Goal: Task Accomplishment & Management: Contribute content

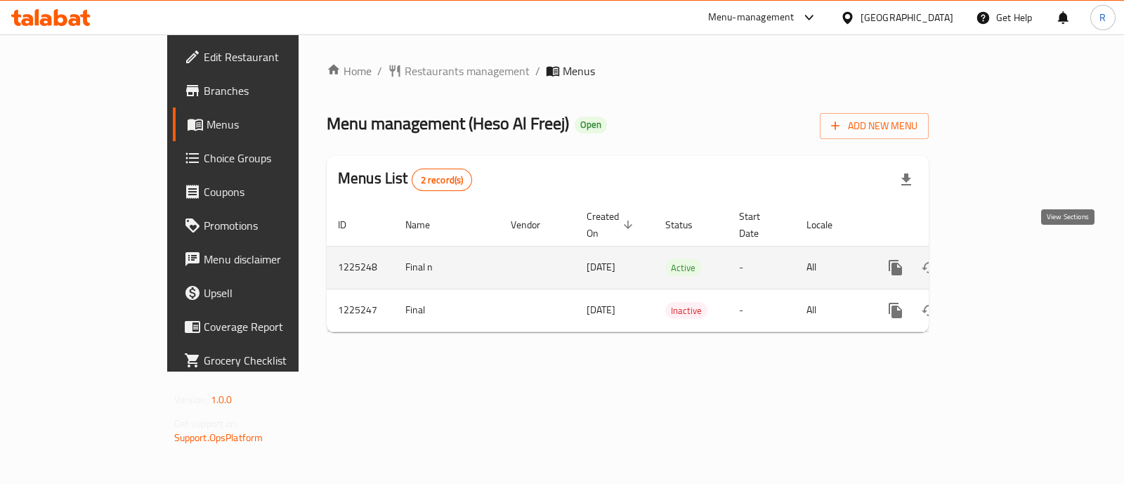
click at [1003, 261] on icon "enhanced table" at bounding box center [996, 267] width 13 height 13
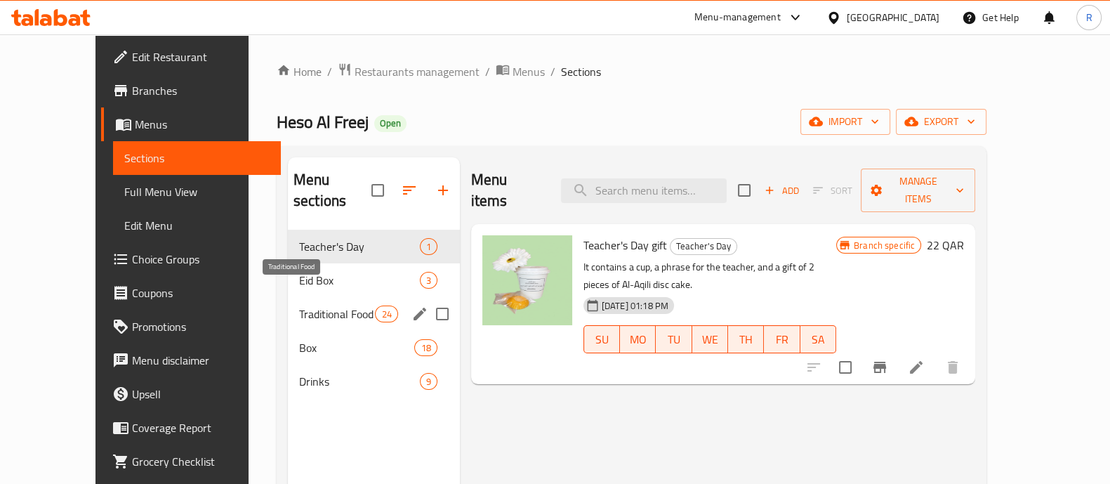
click at [299, 306] on span "Traditional Food" at bounding box center [337, 314] width 77 height 17
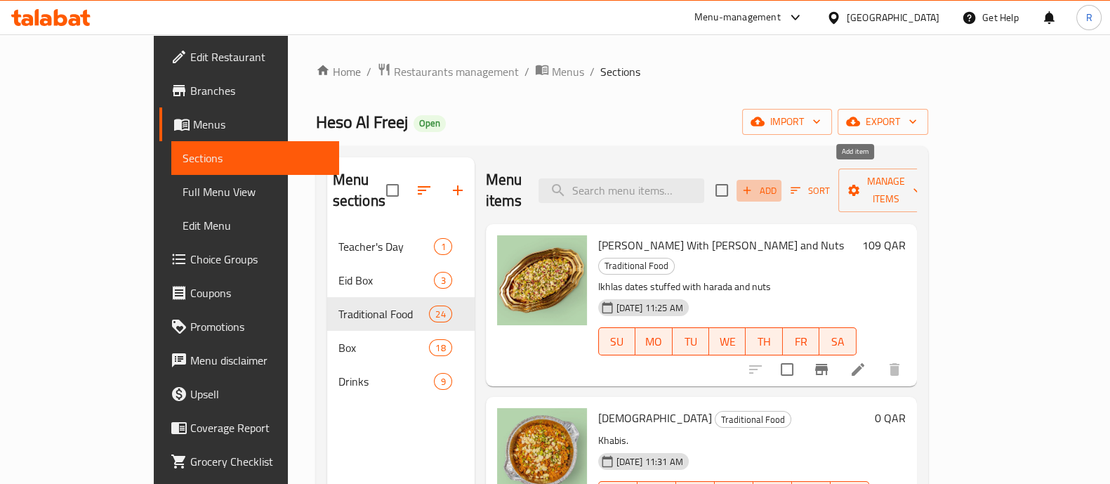
click at [778, 183] on span "Add" at bounding box center [759, 191] width 38 height 16
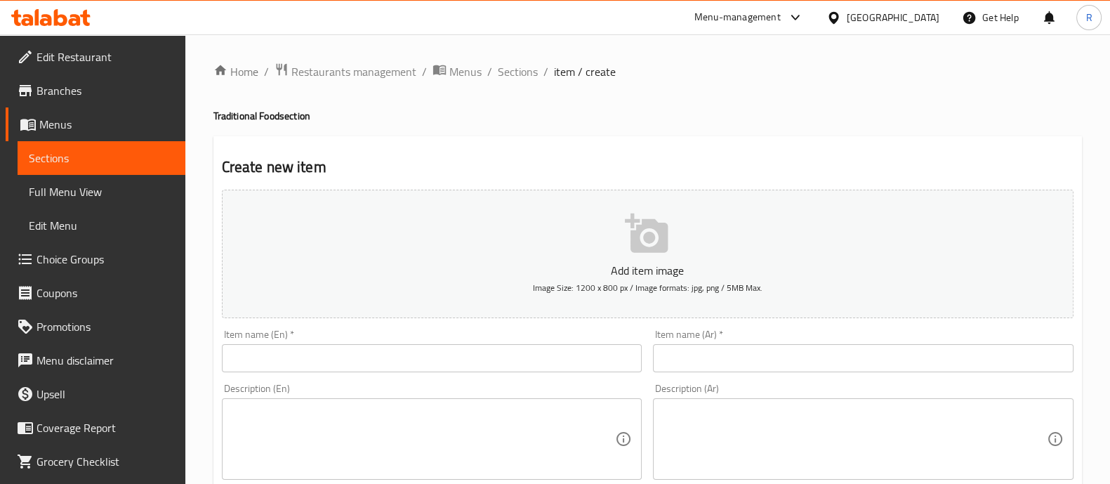
click at [693, 357] on input "text" at bounding box center [863, 358] width 421 height 28
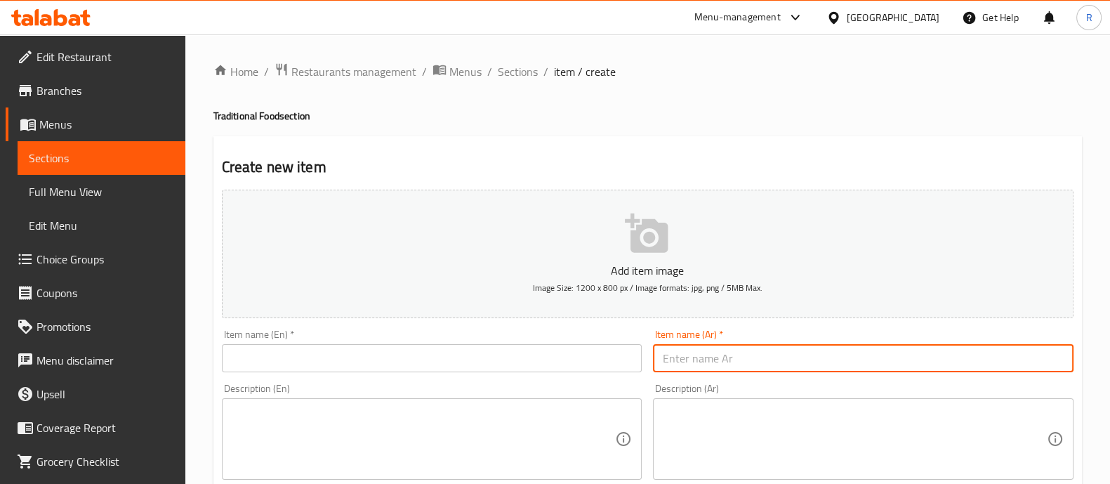
paste input "مضروبه دجاج تحتوي على دجاج خضار وبهارات منوعه وارز"
type input "مضروبه دجاج تحتوي على دجاج خضار وبهارات منوعه وارز"
click at [778, 410] on textarea at bounding box center [855, 439] width 384 height 67
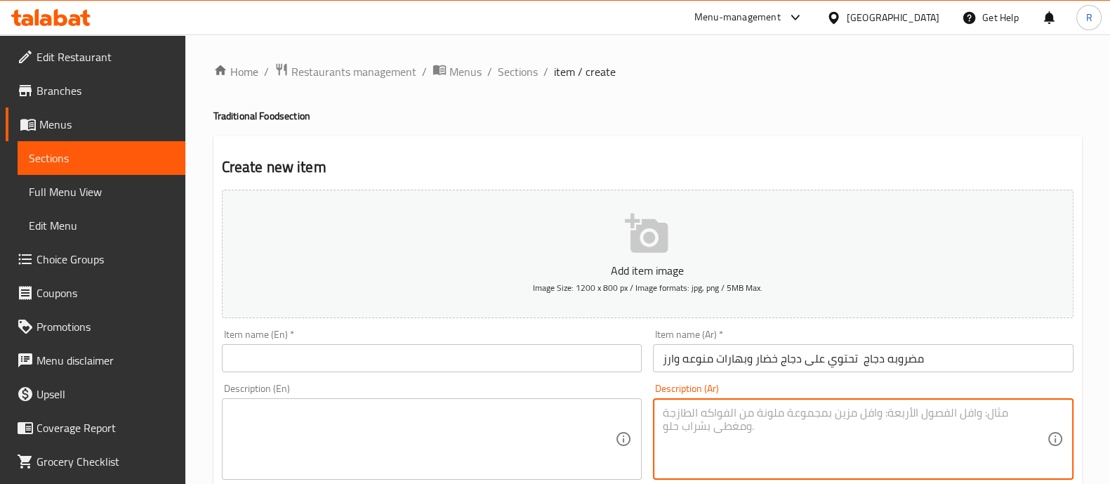
paste textarea "مضروبه دجاج تحتوي على دجاج خضار وبهارات منوعه وارز"
drag, startPoint x: 733, startPoint y: 414, endPoint x: 661, endPoint y: 409, distance: 71.8
click at [661, 409] on div "مضروبه دجاج تحتوي على دجاج خضار وبهارات منوعه وارز Description (Ar)" at bounding box center [863, 438] width 421 height 81
type textarea "تحتوي على دجاج خضار وبهارات منوعه وارز"
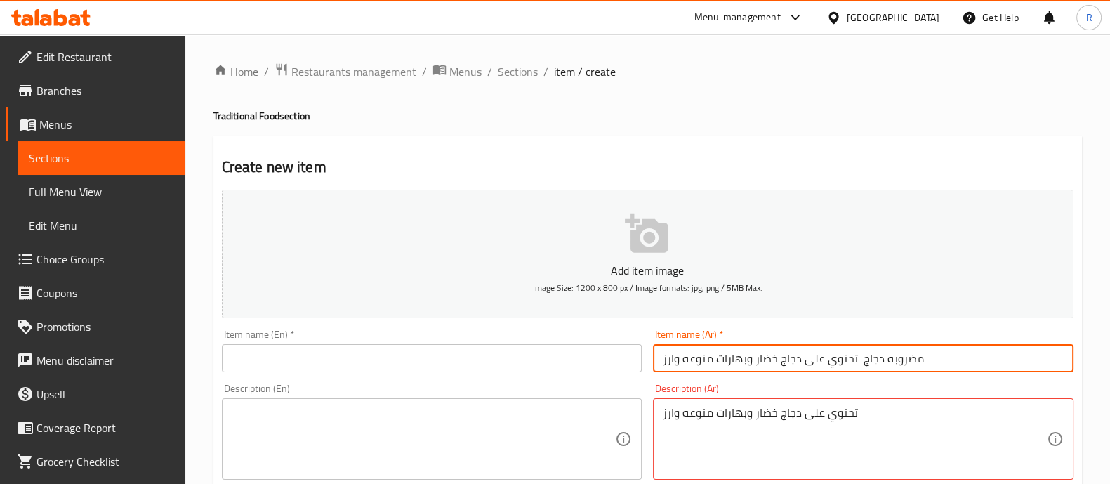
click at [922, 344] on input "مضروبه دجاج تحتوي على دجاج خضار وبهارات منوعه وارز" at bounding box center [863, 358] width 421 height 28
click at [922, 360] on input "مضروبه دجاج تحتوي على دجاج خضار وبهارات منوعه وارز" at bounding box center [863, 358] width 421 height 28
paste input "text"
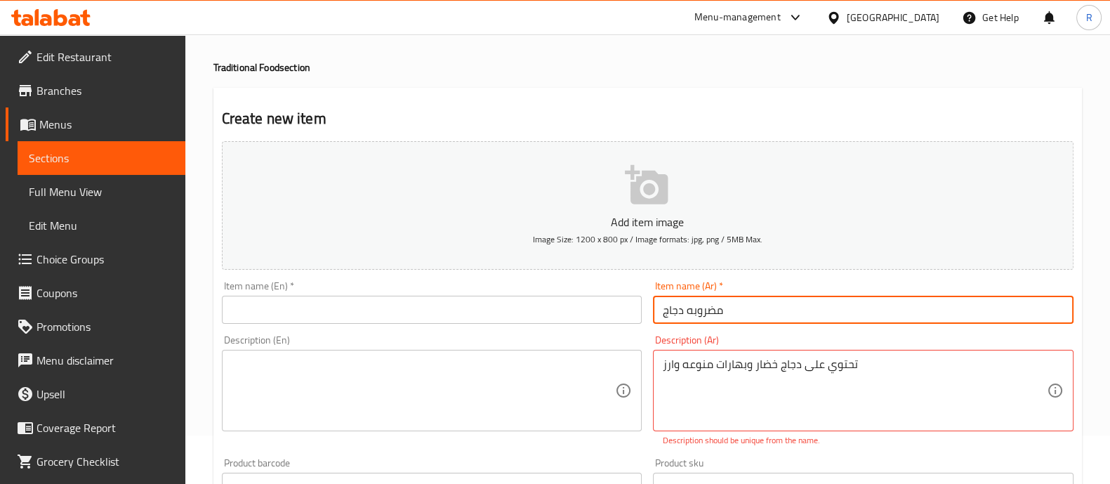
scroll to position [87, 0]
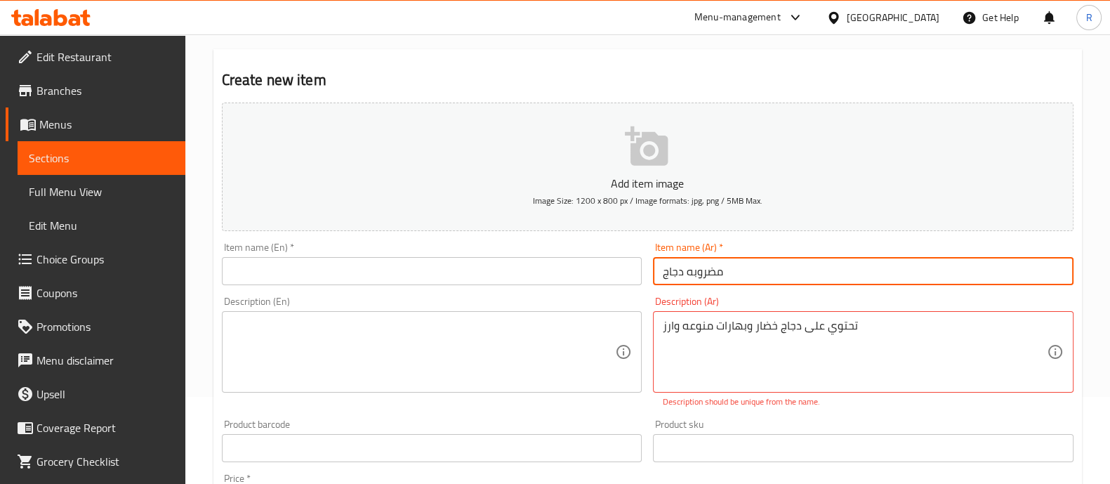
click at [677, 276] on input "مضروبه دجاج" at bounding box center [863, 271] width 421 height 28
type input "مضروبه دجاج"
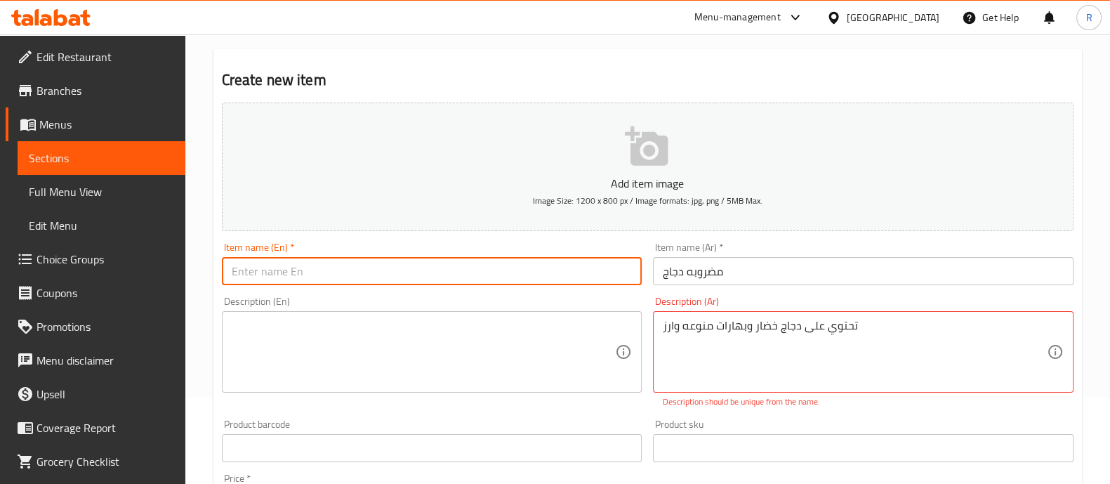
click at [461, 265] on input "text" at bounding box center [432, 271] width 421 height 28
type input "Madrouba Chicken"
click at [452, 335] on textarea at bounding box center [424, 352] width 384 height 67
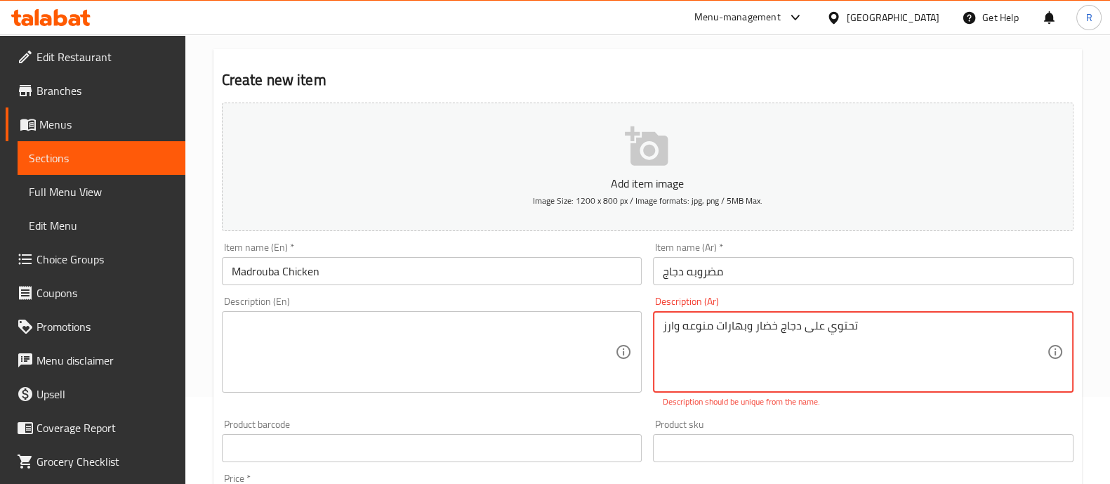
drag, startPoint x: 695, startPoint y: 317, endPoint x: 686, endPoint y: 317, distance: 8.4
click at [355, 358] on textarea at bounding box center [424, 352] width 384 height 67
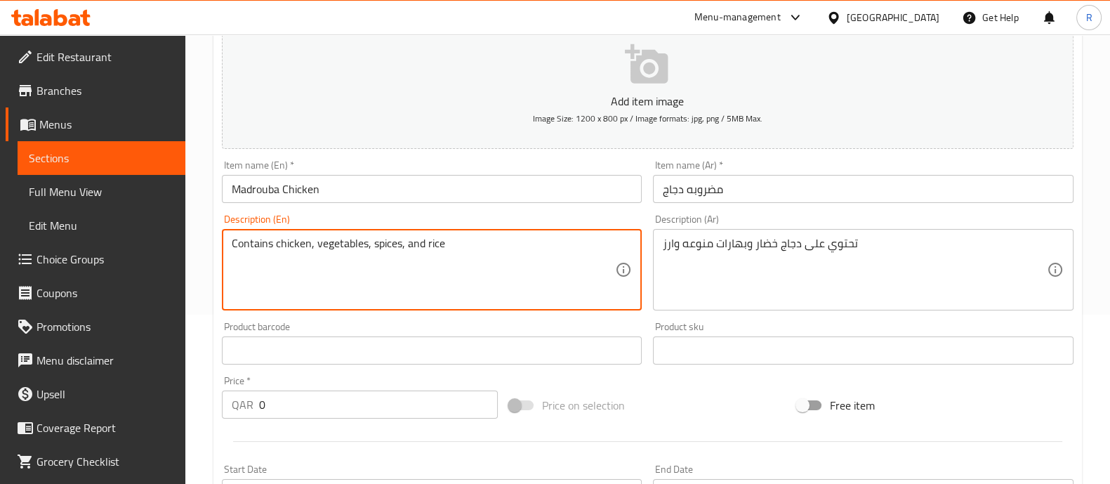
scroll to position [263, 0]
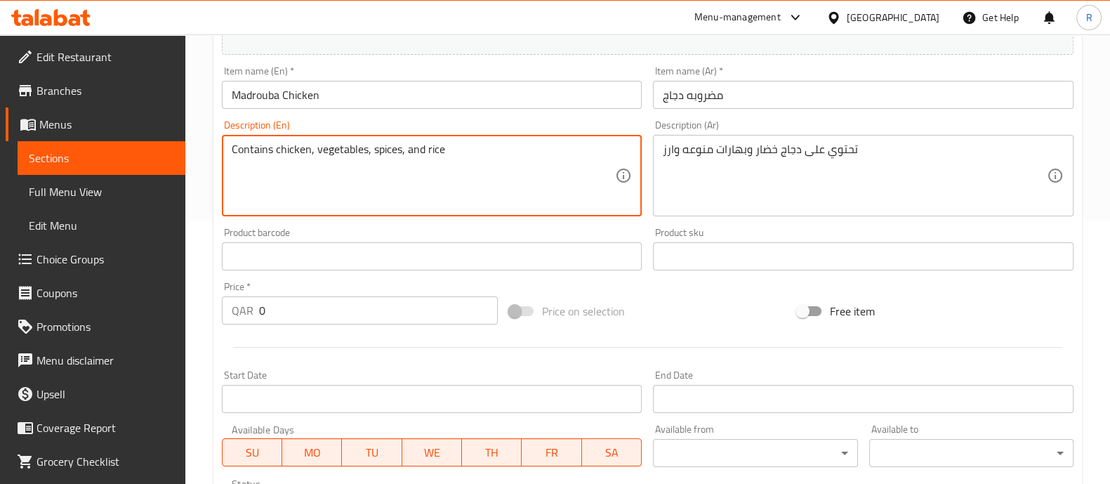
type textarea "Contains chicken, vegetables, spices, and rice"
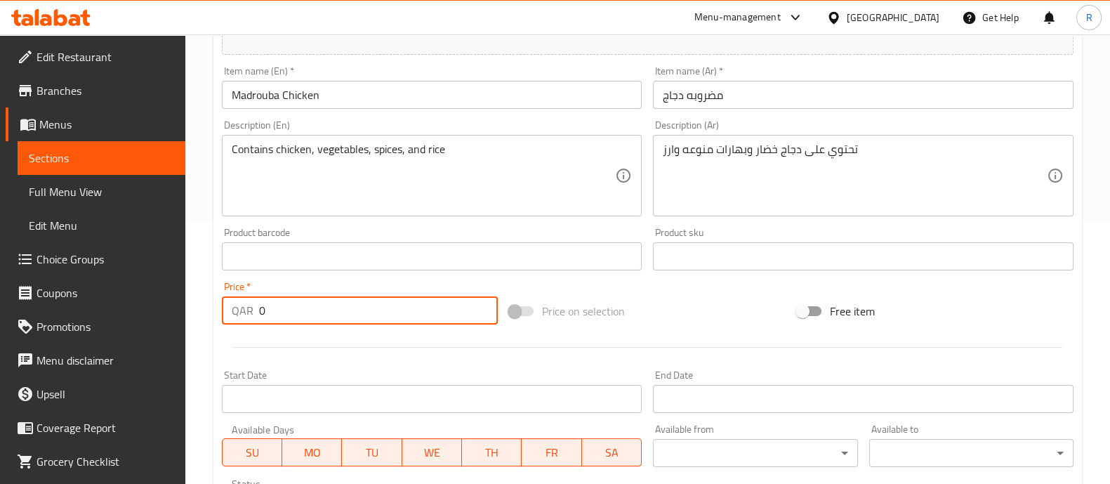
drag, startPoint x: 251, startPoint y: 315, endPoint x: 242, endPoint y: 317, distance: 9.4
click at [242, 317] on div "QAR 0 Price *" at bounding box center [360, 310] width 277 height 28
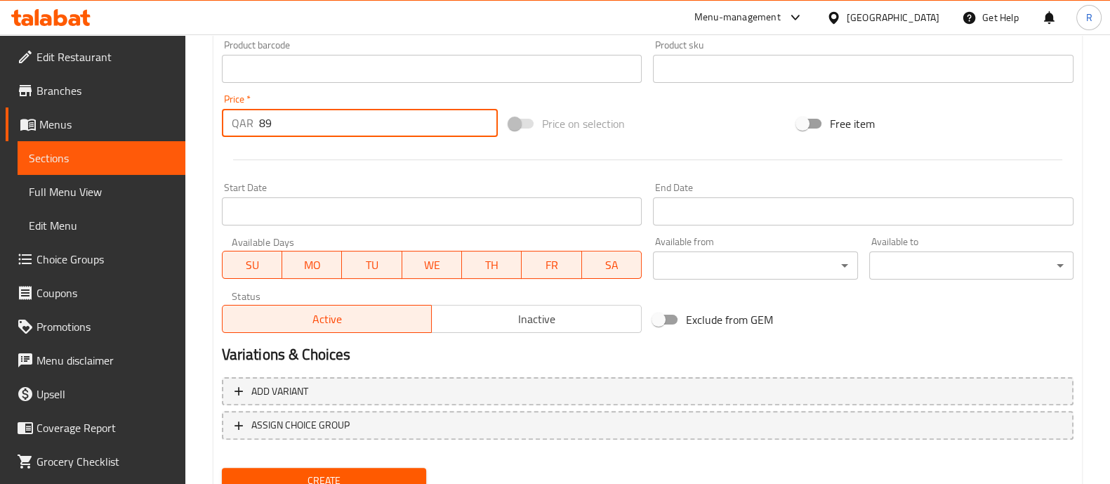
scroll to position [507, 0]
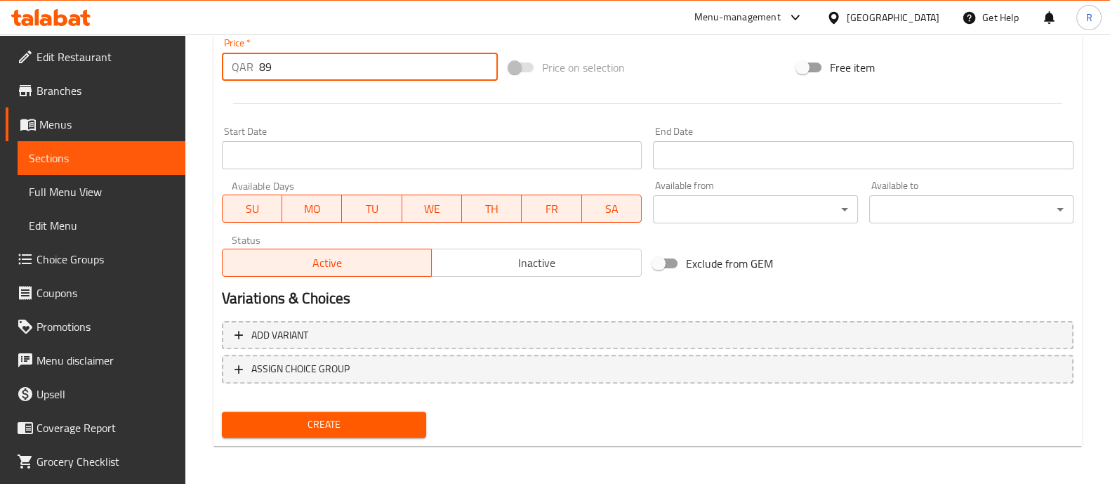
type input "89"
click at [390, 426] on span "Create" at bounding box center [324, 425] width 182 height 18
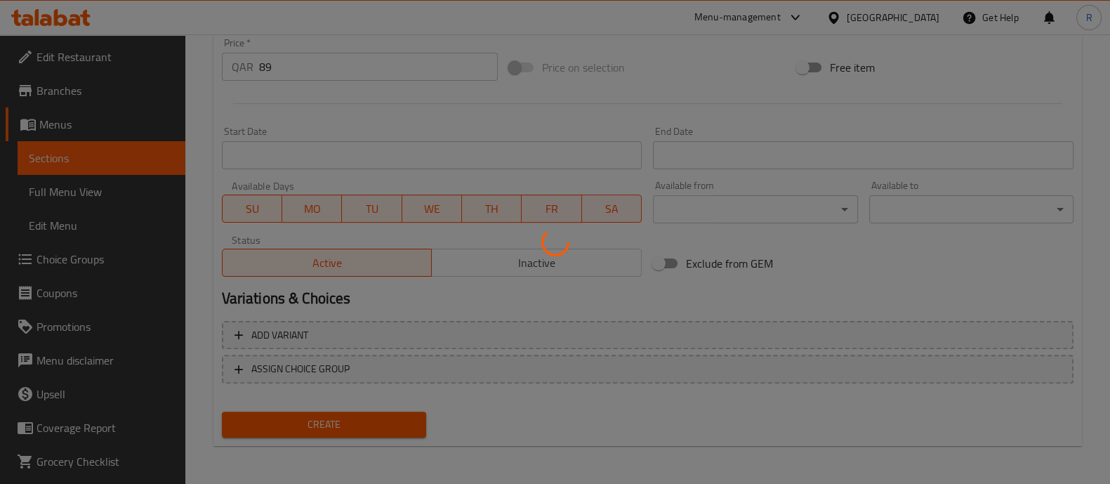
type input "0"
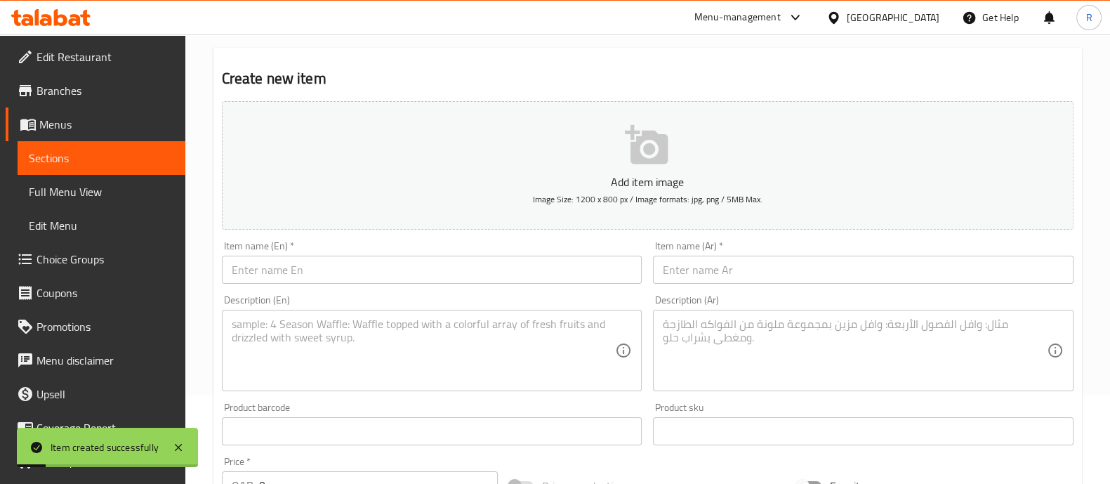
scroll to position [0, 0]
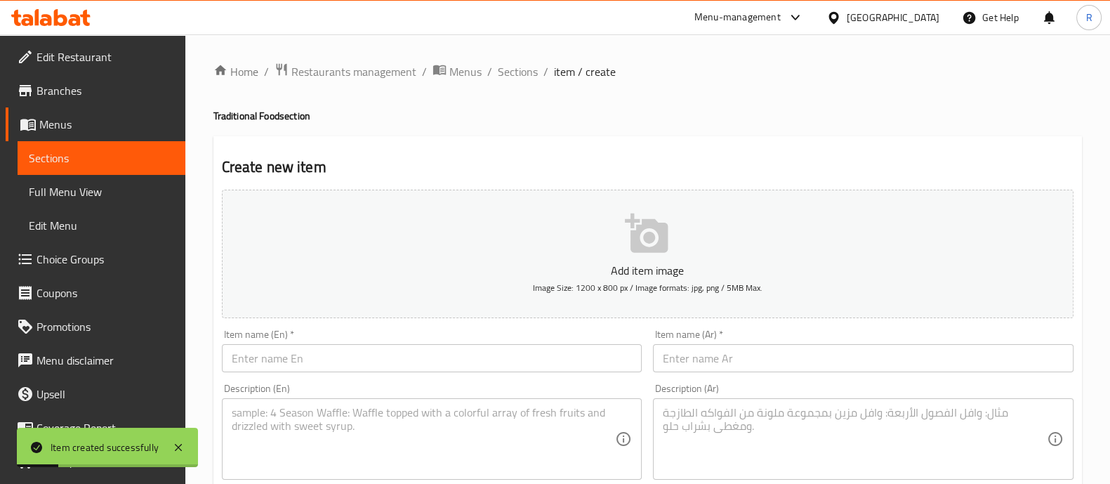
drag, startPoint x: 523, startPoint y: 72, endPoint x: 530, endPoint y: 136, distance: 64.2
click at [523, 72] on span "Sections" at bounding box center [518, 71] width 40 height 17
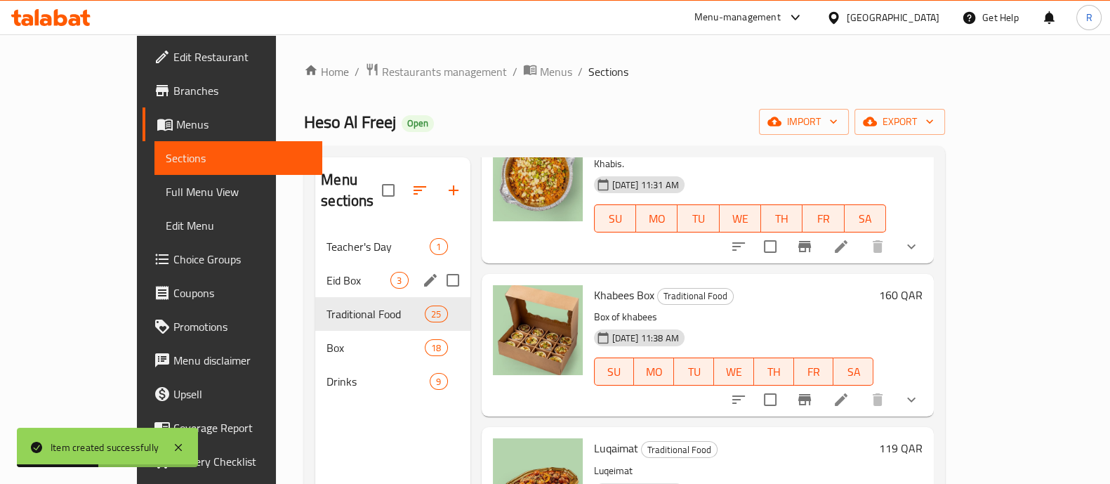
click at [315, 268] on div "Eid Box 3" at bounding box center [392, 280] width 155 height 34
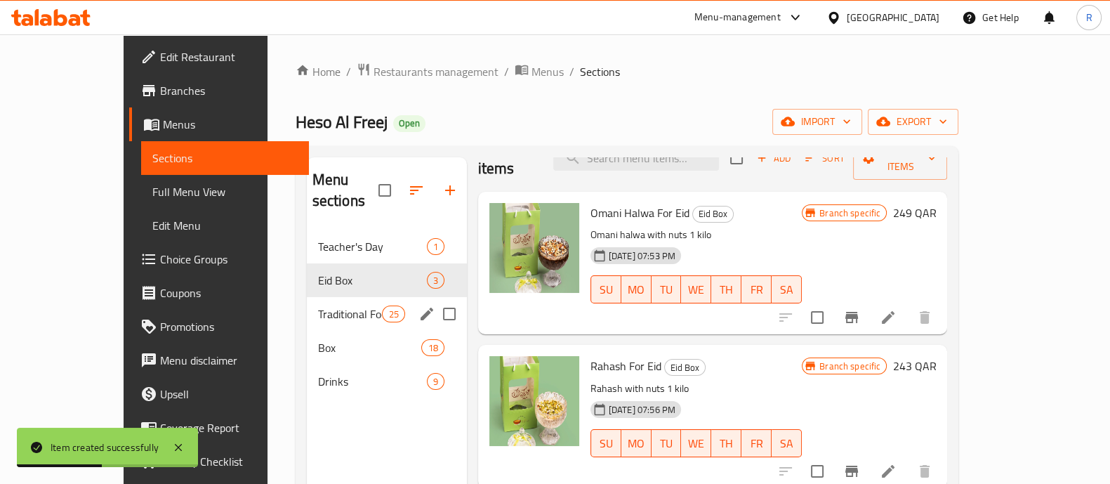
scroll to position [11, 0]
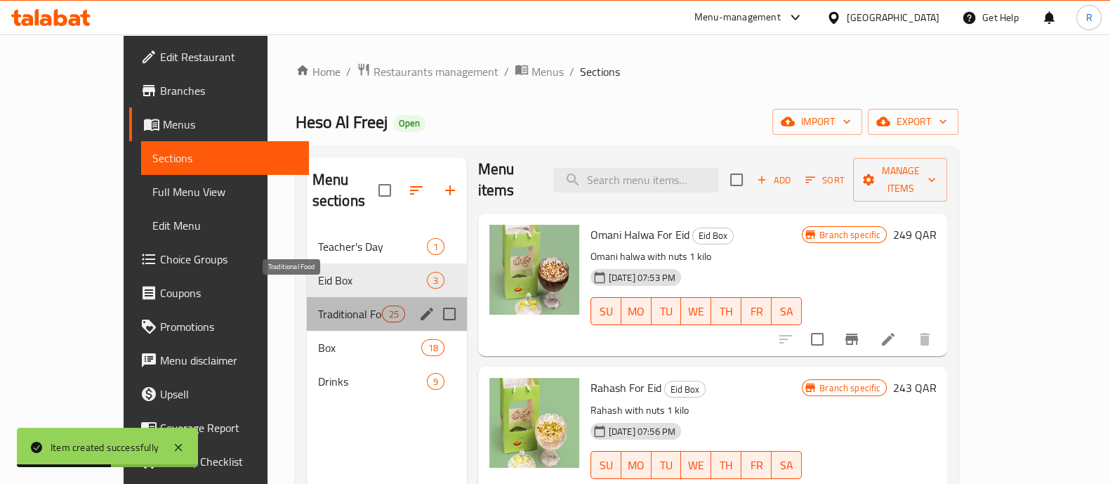
click at [318, 306] on span "Traditional Food" at bounding box center [350, 314] width 65 height 17
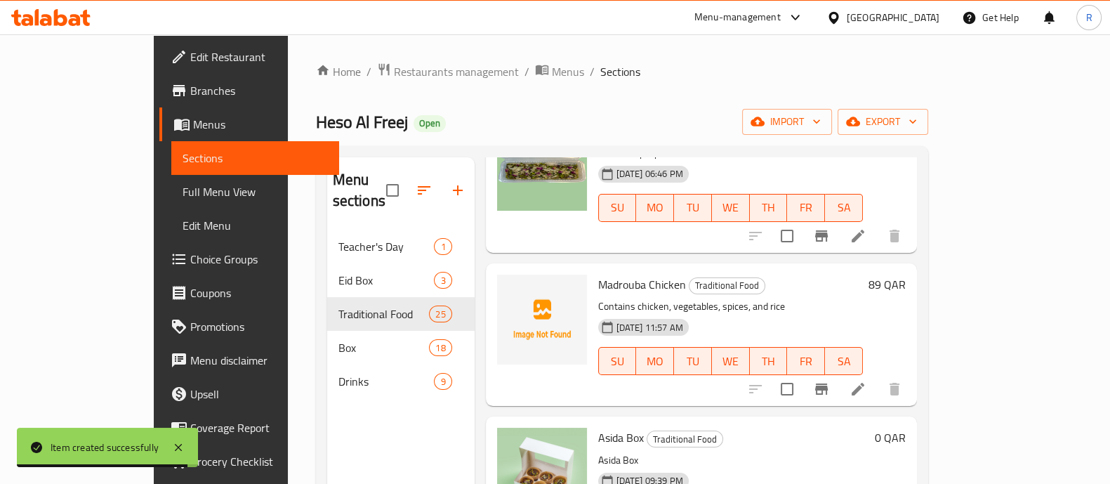
scroll to position [1209, 0]
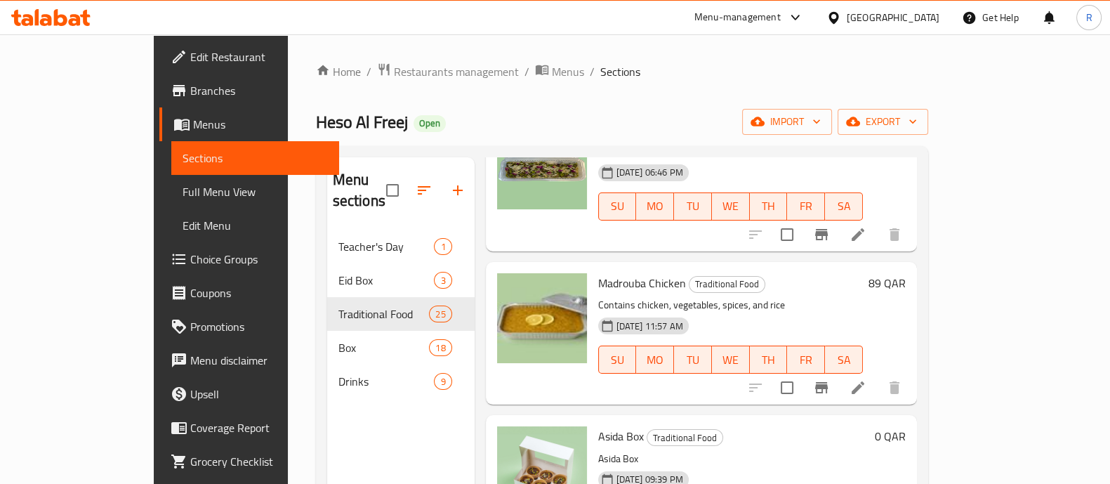
click at [770, 16] on div "Menu-management" at bounding box center [738, 17] width 86 height 17
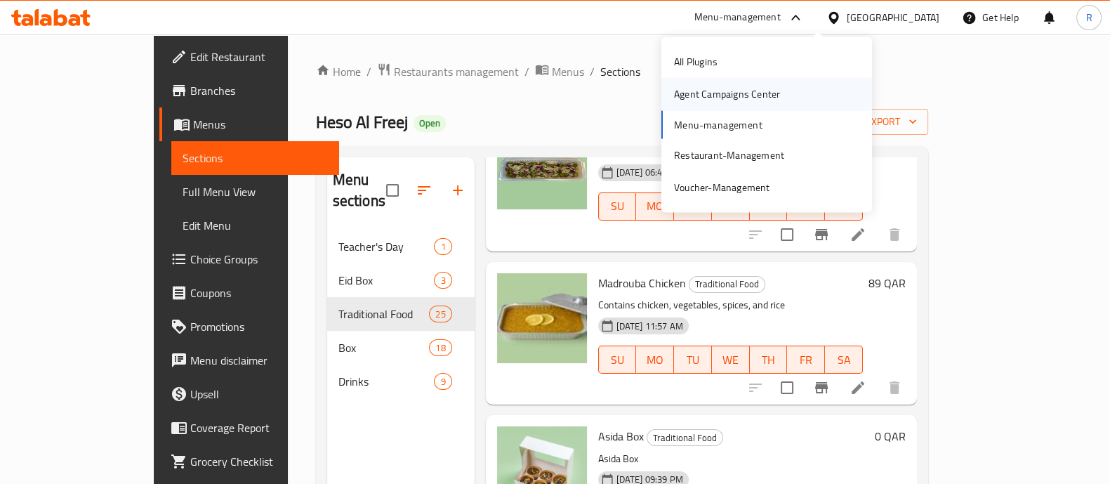
click at [705, 86] on div "Agent Campaigns Center" at bounding box center [727, 93] width 106 height 15
